Goal: Connect with others: Connect with others

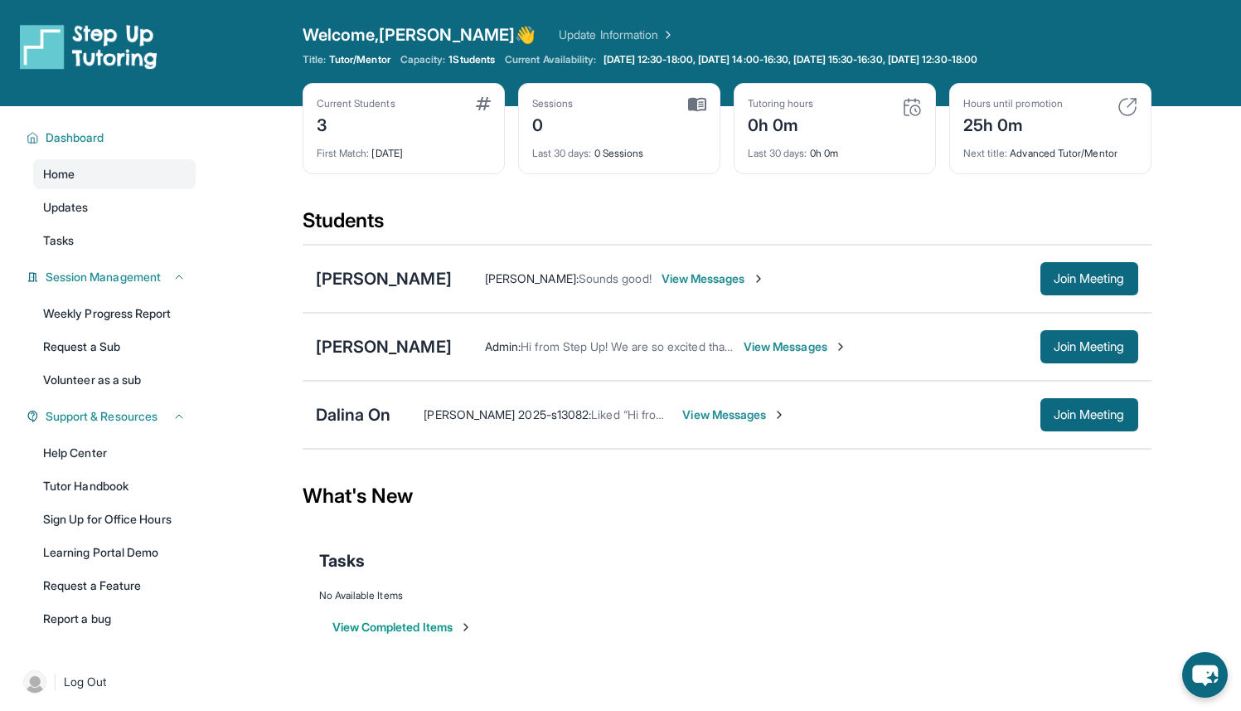
scroll to position [106, 0]
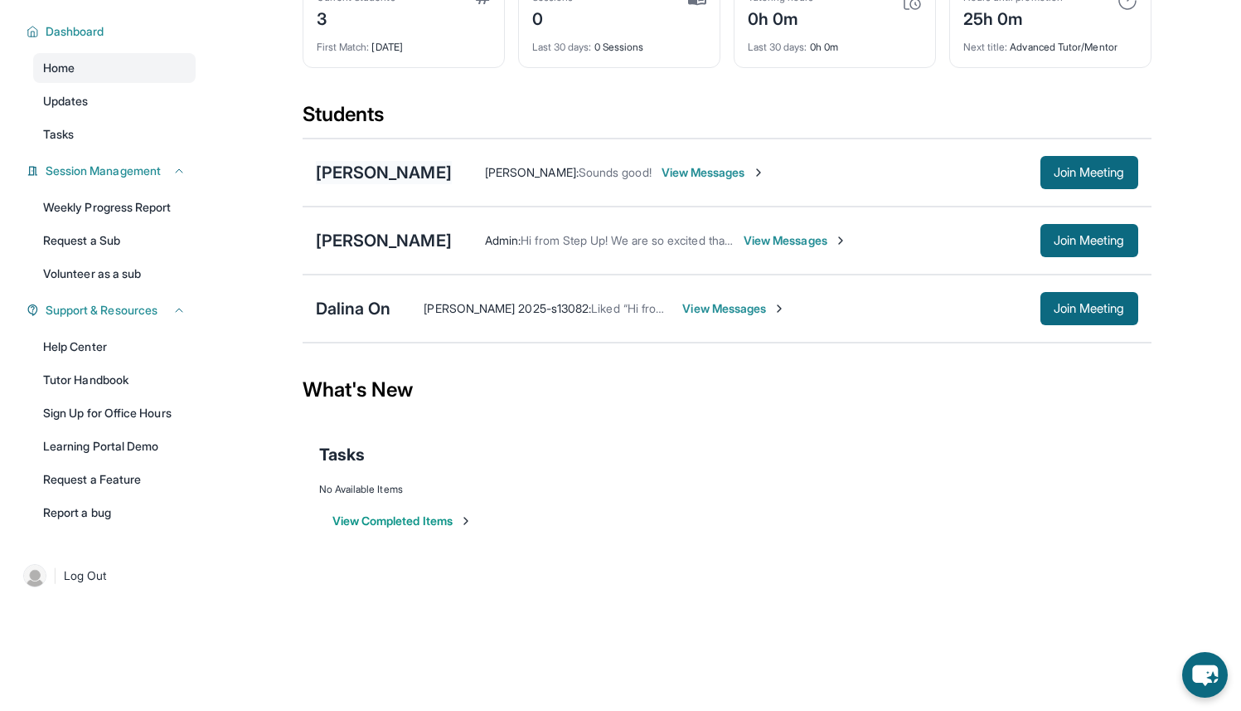
click at [389, 178] on div "[PERSON_NAME]" at bounding box center [384, 172] width 136 height 23
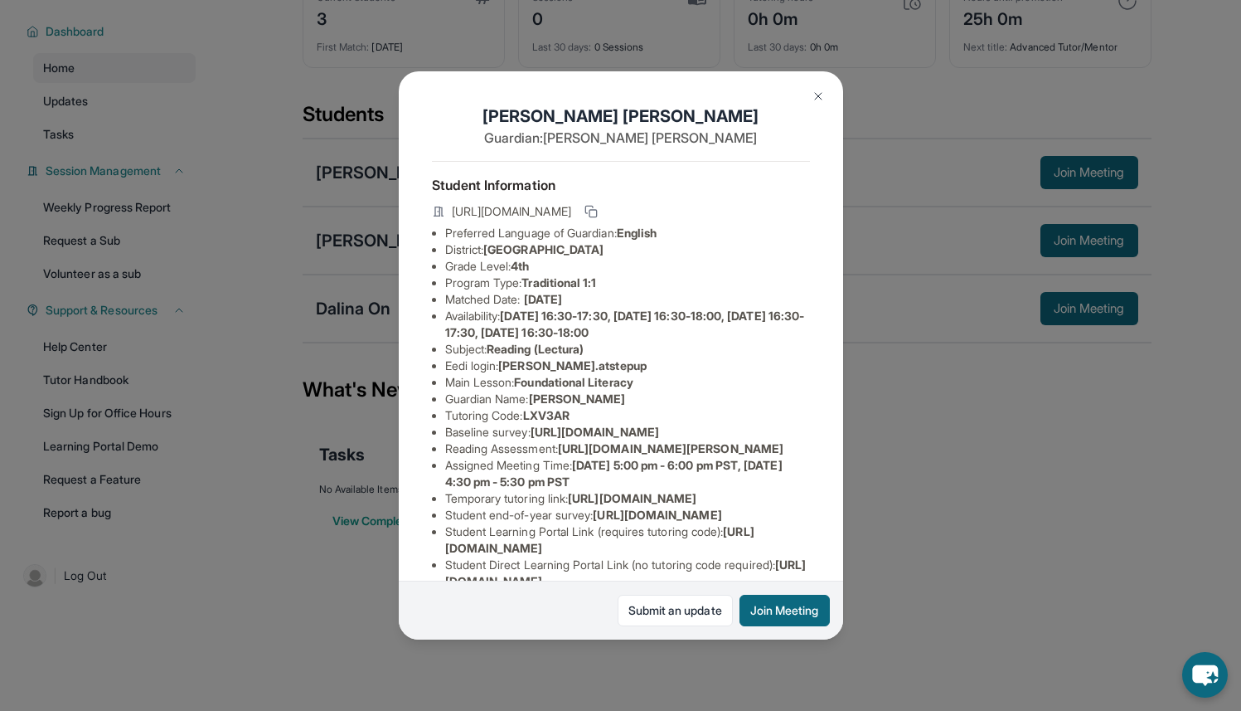
click at [821, 103] on button at bounding box center [818, 96] width 33 height 33
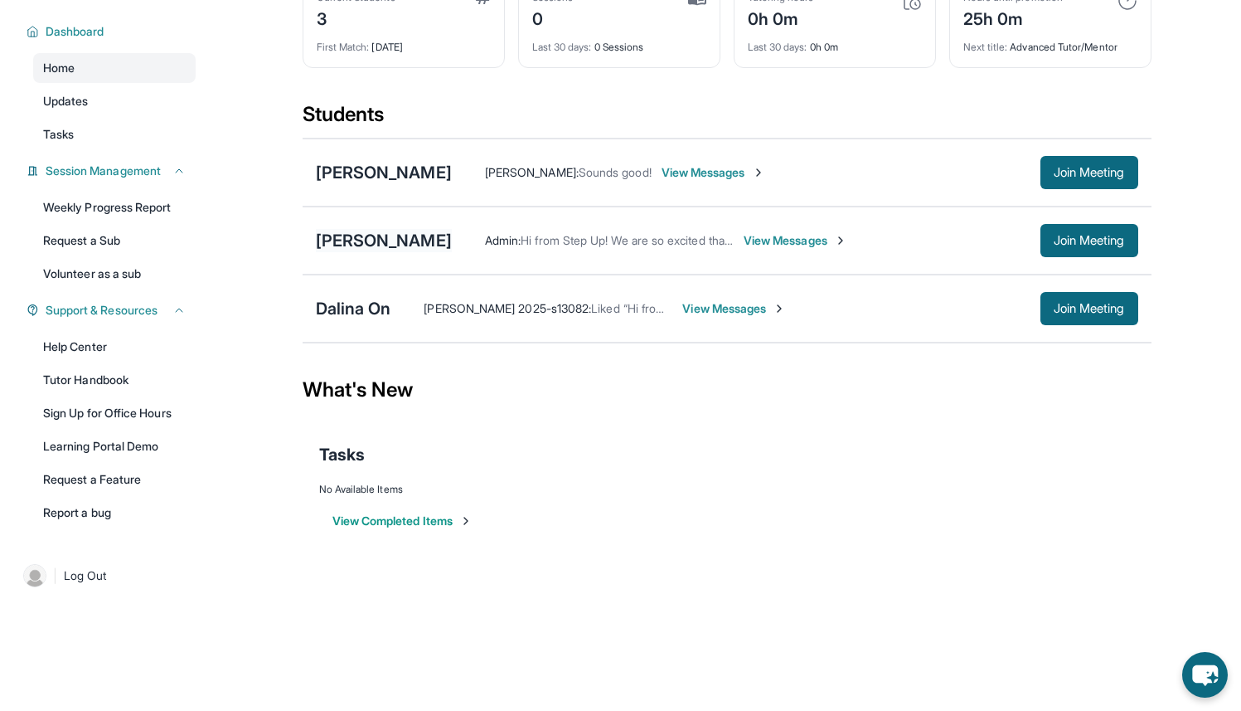
click at [406, 241] on div "[PERSON_NAME]" at bounding box center [384, 240] width 136 height 23
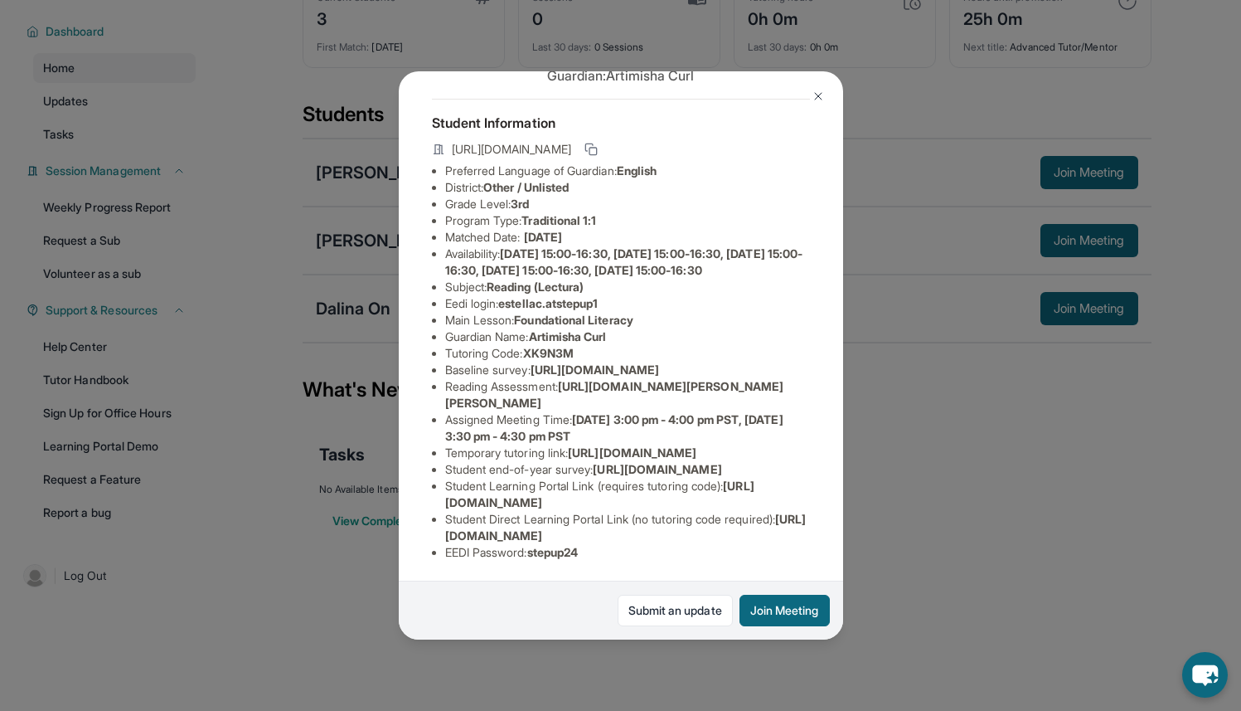
scroll to position [159, 614]
drag, startPoint x: 444, startPoint y: 316, endPoint x: 836, endPoint y: 352, distance: 393.0
click at [836, 352] on div "Estella Curl-Brooks Guardian: Artimisha Curl Student Information https://studen…" at bounding box center [621, 355] width 444 height 569
copy span "https://airtable.com/apprlfn8WjpjBUn2G/shrK0QR6AaNyG5psY?prefill_Type%20of%20Fo…"
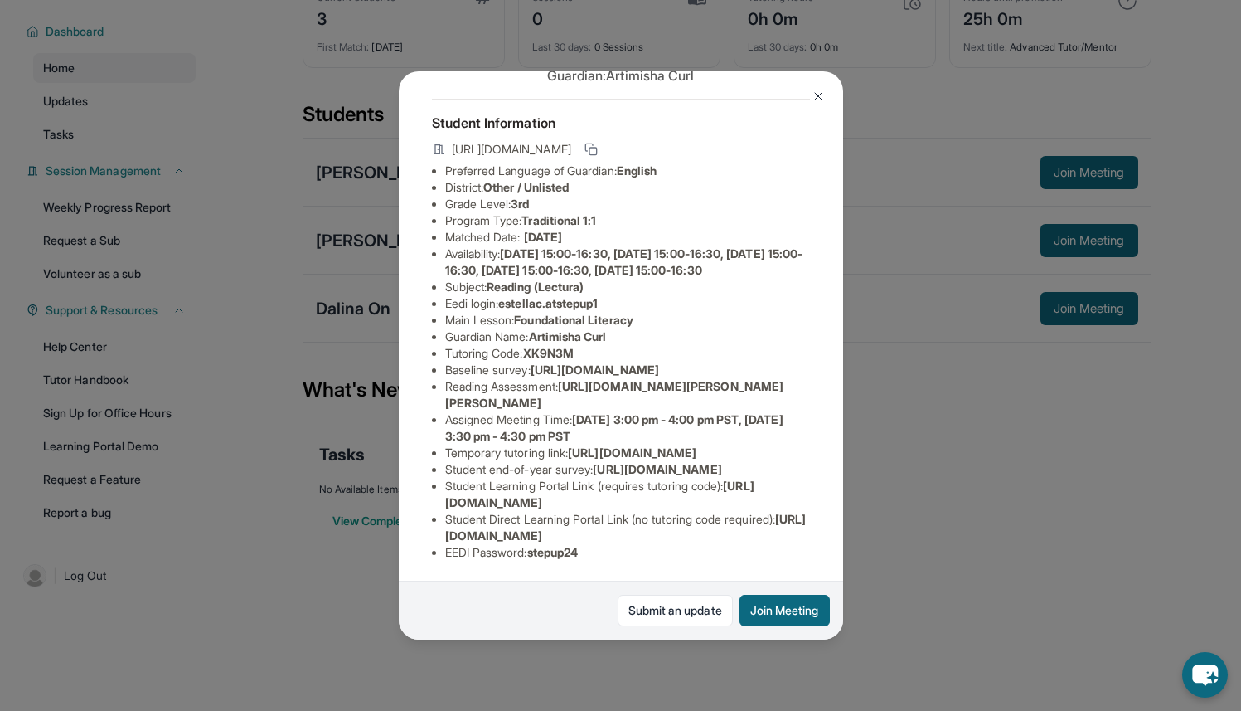
click at [810, 98] on button at bounding box center [818, 96] width 33 height 33
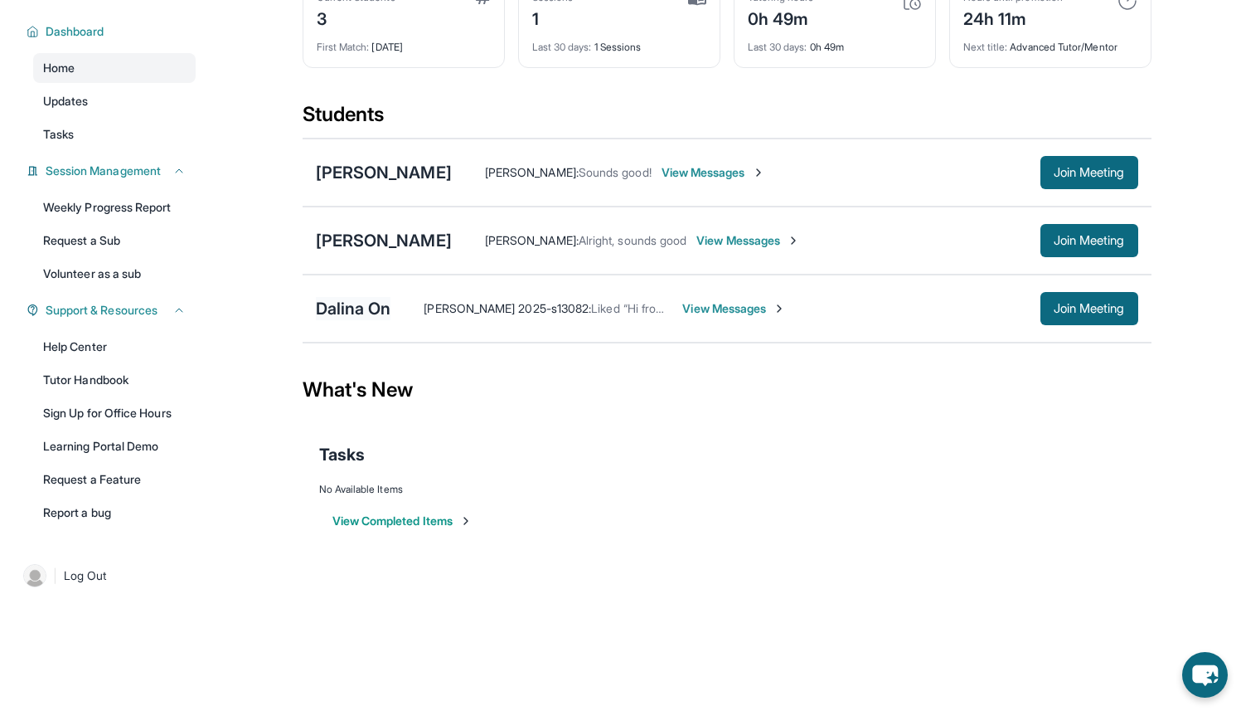
click at [361, 303] on div "Dalina On" at bounding box center [353, 308] width 75 height 23
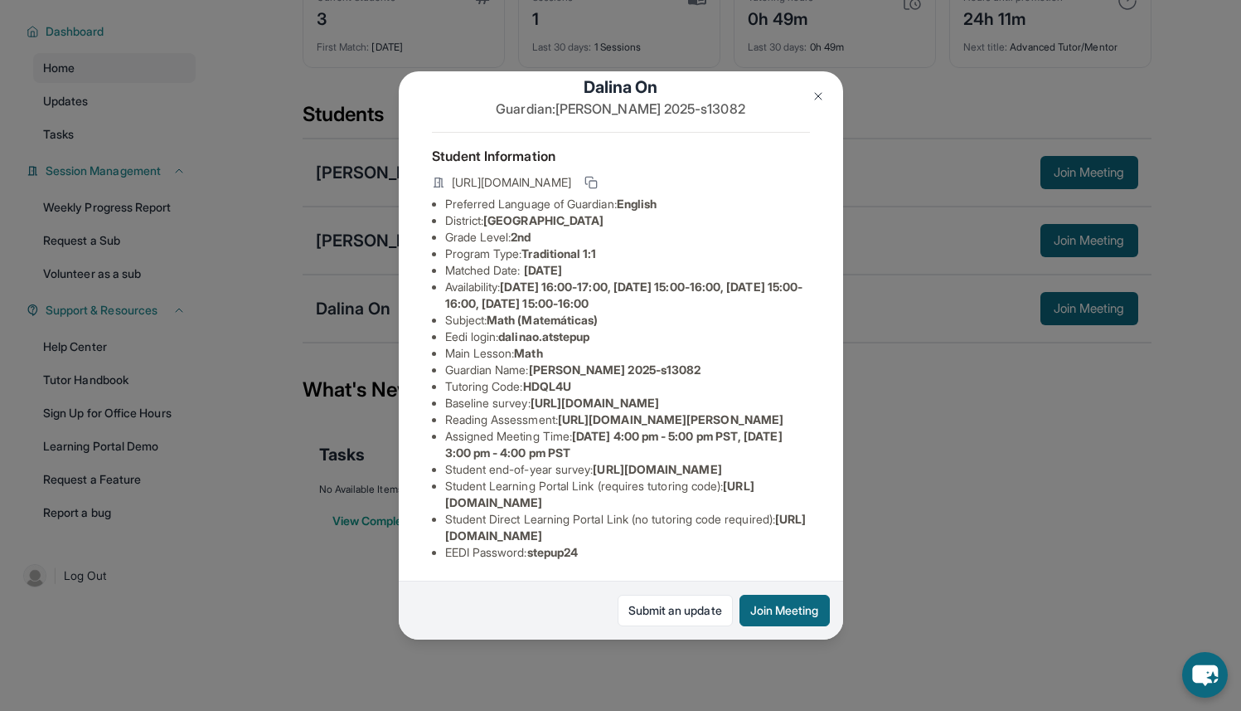
scroll to position [150, 2]
click at [769, 622] on button "Join Meeting" at bounding box center [785, 611] width 90 height 32
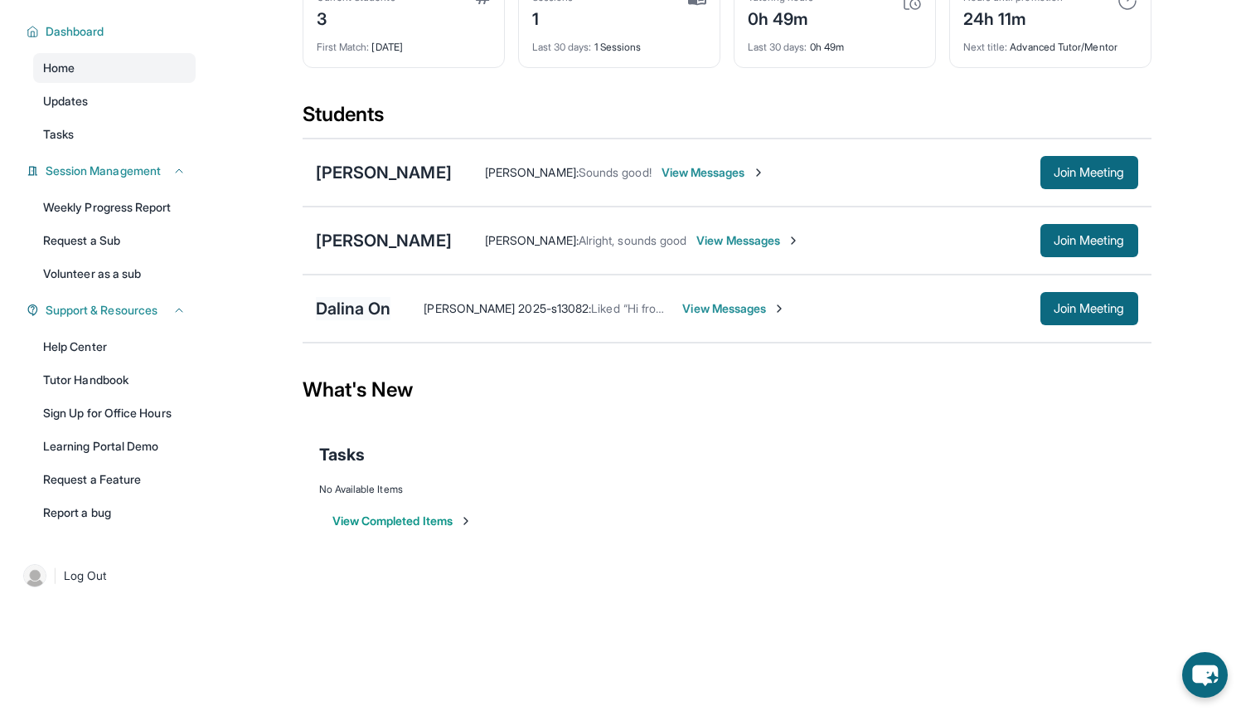
click at [352, 311] on div "Dalina On" at bounding box center [353, 308] width 75 height 23
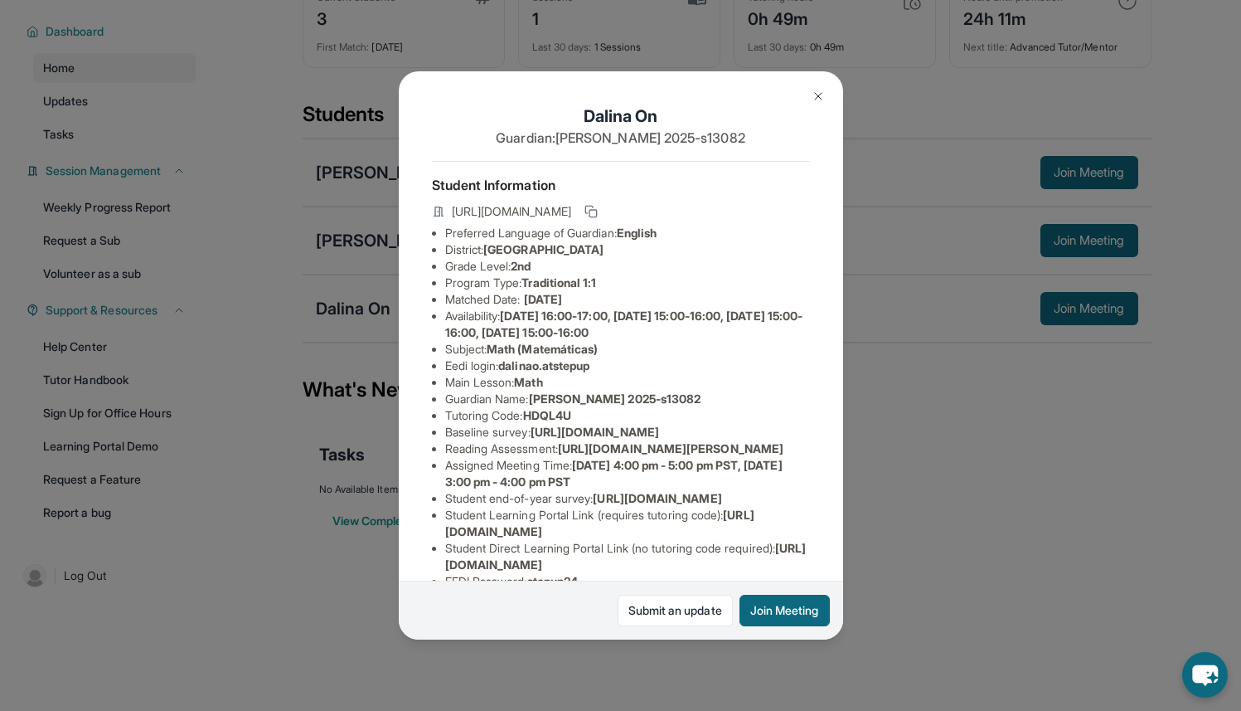
click at [818, 90] on img at bounding box center [818, 96] width 13 height 13
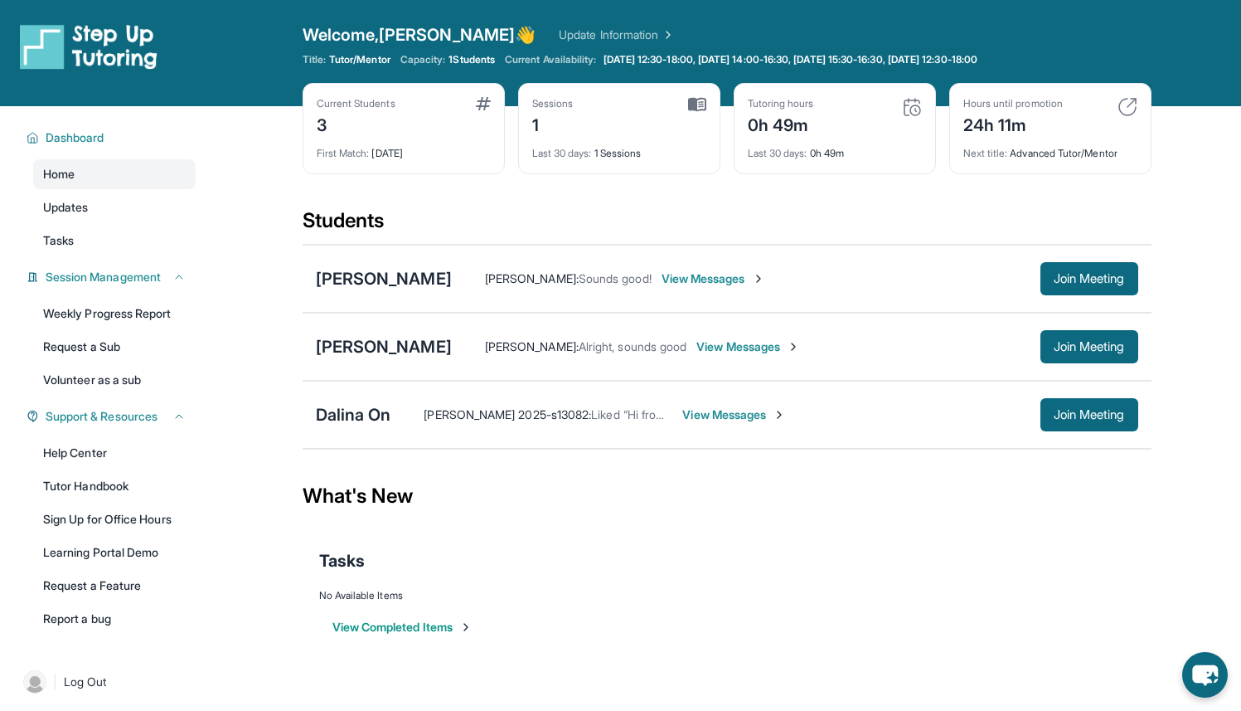
click at [688, 419] on span "View Messages" at bounding box center [734, 414] width 104 height 17
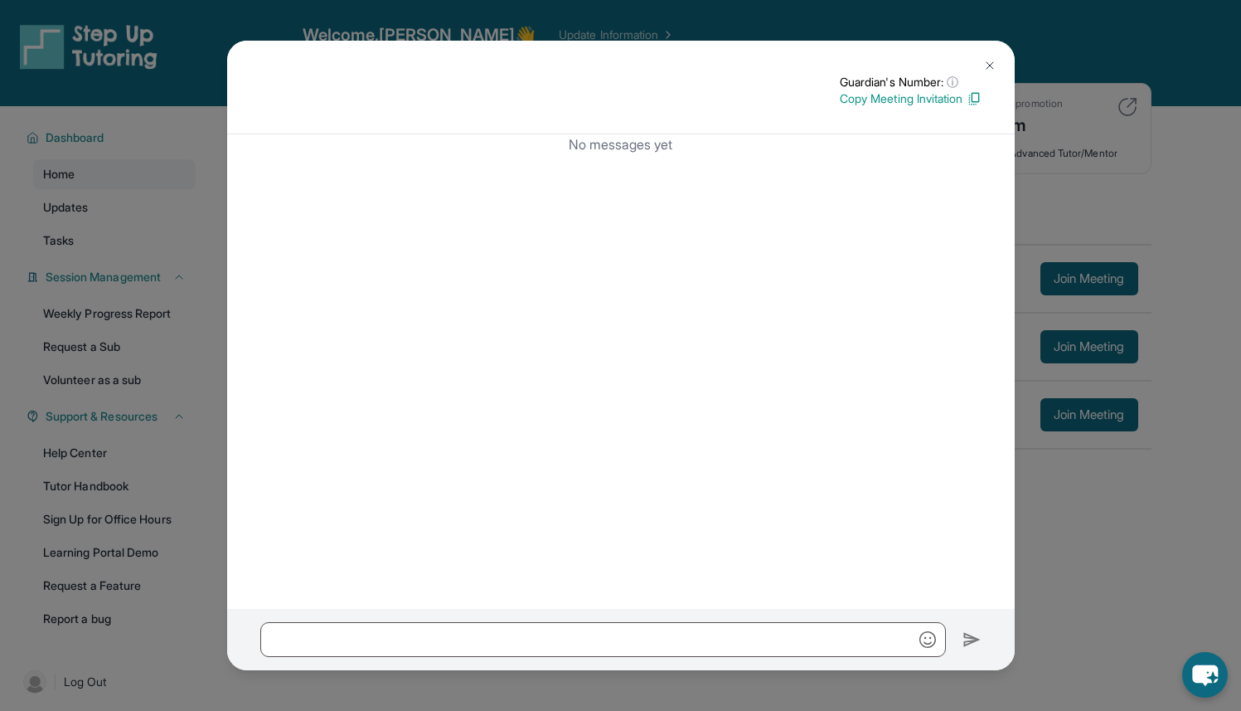
click at [988, 66] on img at bounding box center [989, 65] width 13 height 13
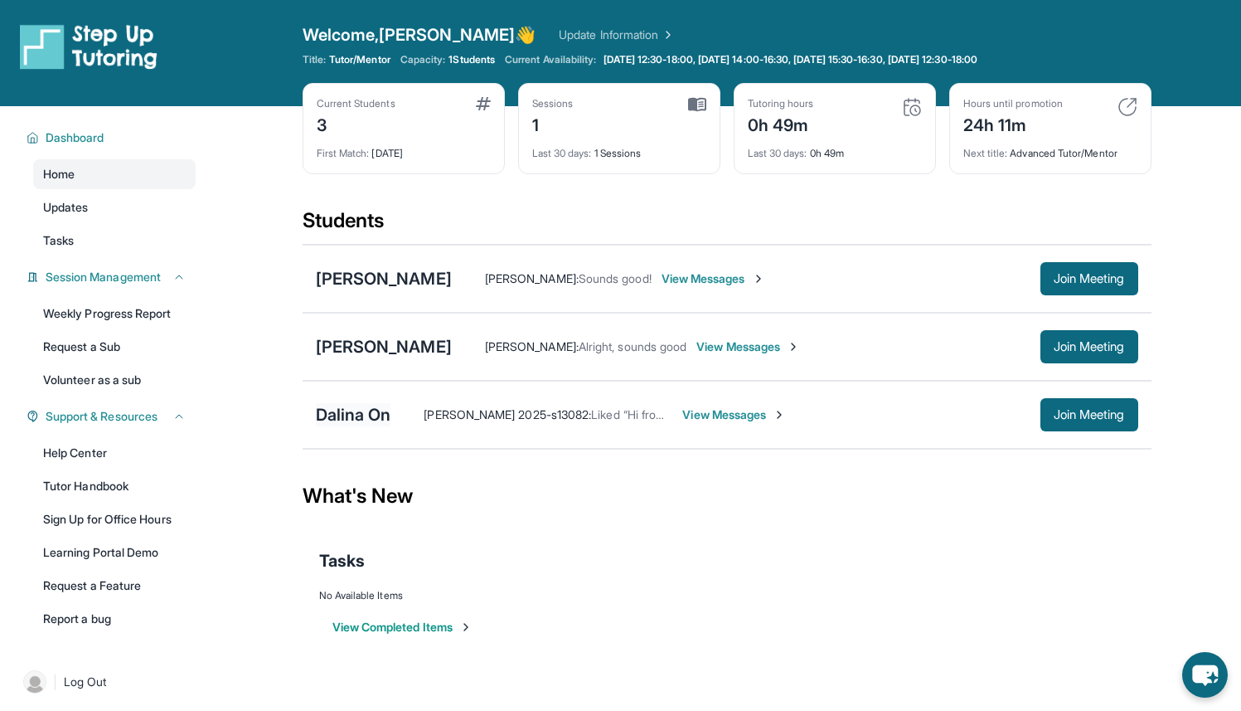
click at [363, 421] on div "Dalina On" at bounding box center [353, 414] width 75 height 23
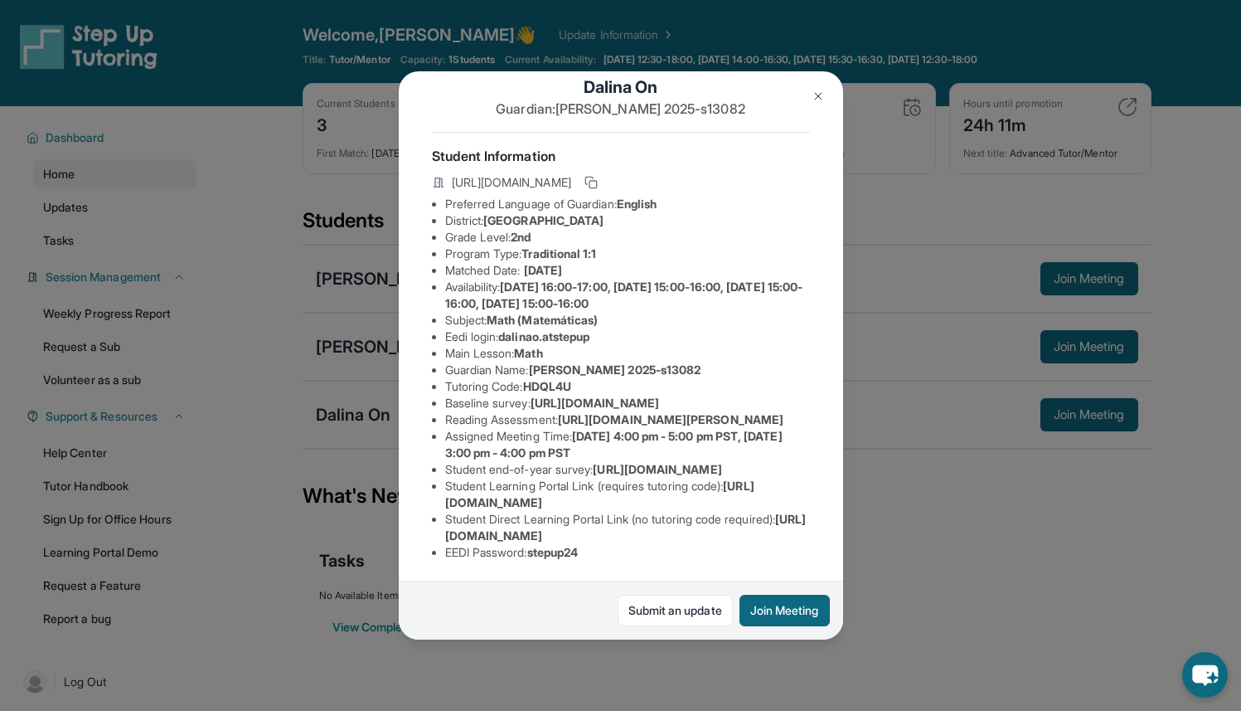
scroll to position [148, 0]
click at [813, 103] on button at bounding box center [818, 96] width 33 height 33
